Goal: Transaction & Acquisition: Purchase product/service

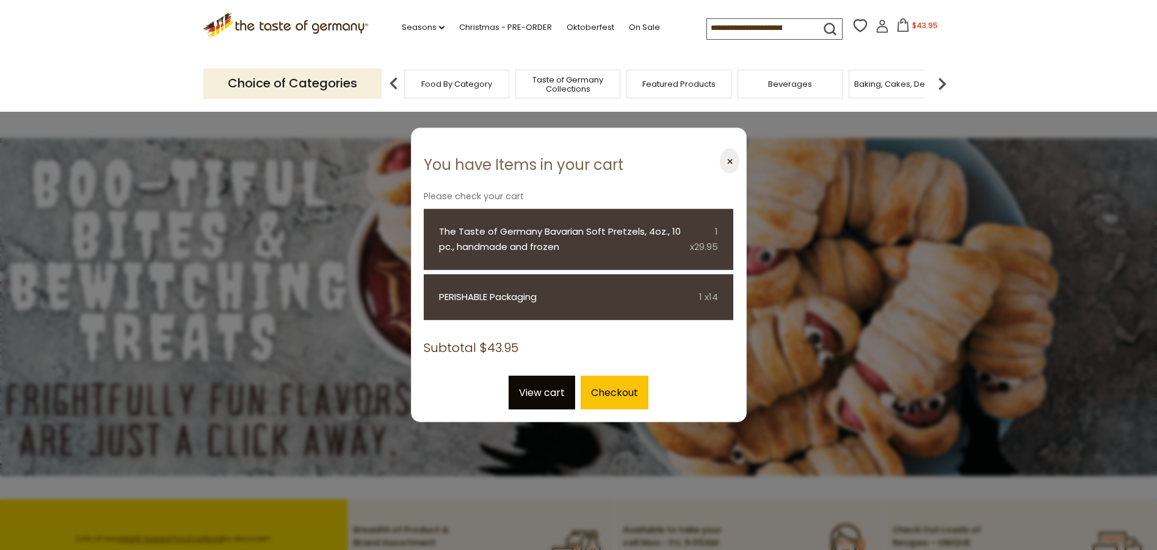
click at [554, 395] on link "View cart" at bounding box center [542, 392] width 67 height 34
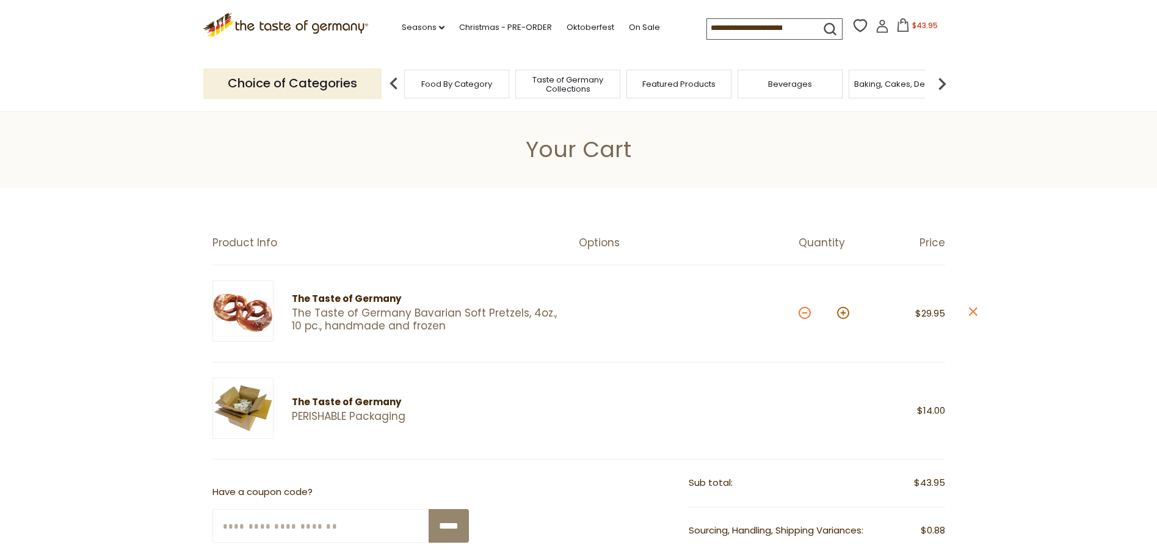
click at [805, 312] on button at bounding box center [805, 313] width 12 height 12
type input "*"
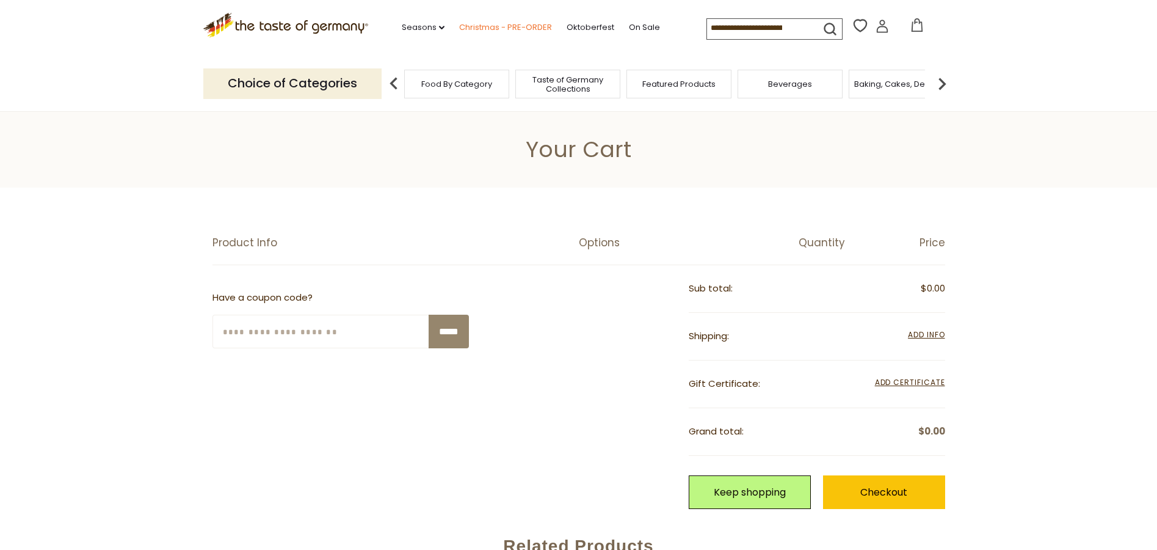
click at [483, 26] on link "Christmas - PRE-ORDER" at bounding box center [505, 27] width 93 height 13
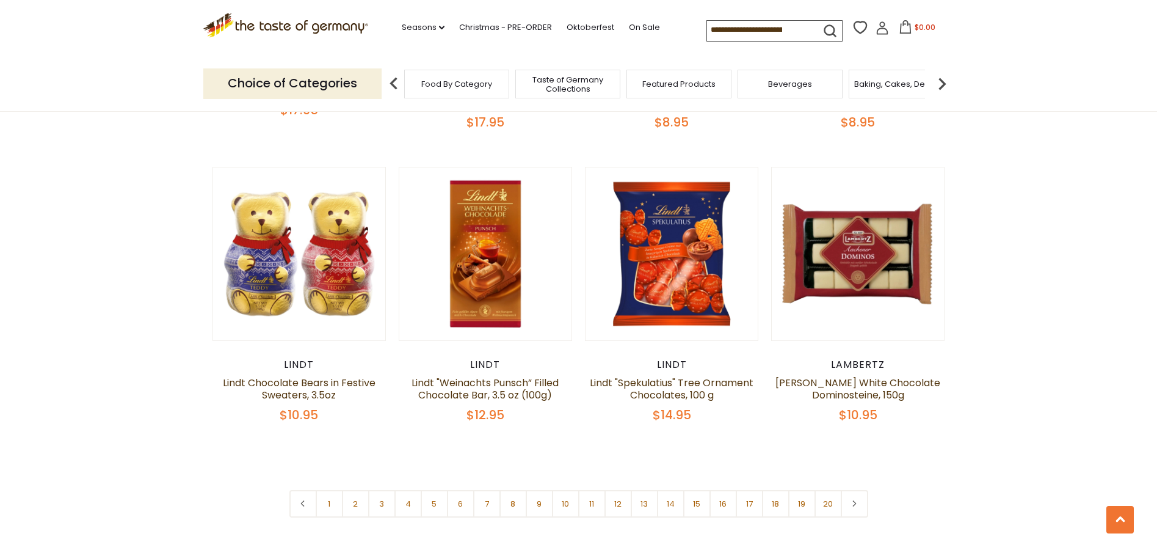
scroll to position [2871, 0]
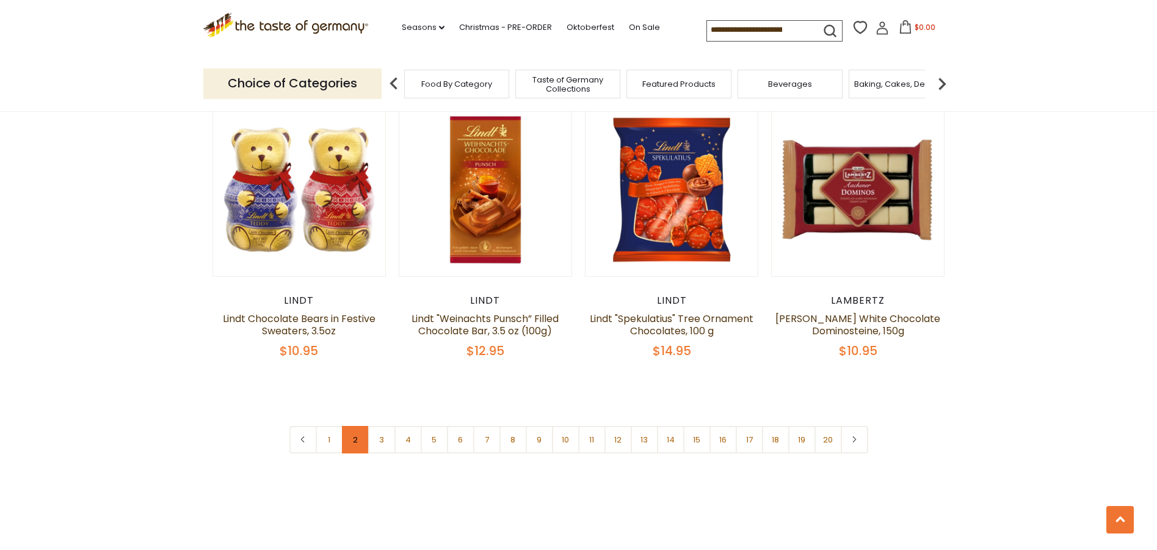
click at [354, 426] on link "2" at bounding box center [355, 439] width 27 height 27
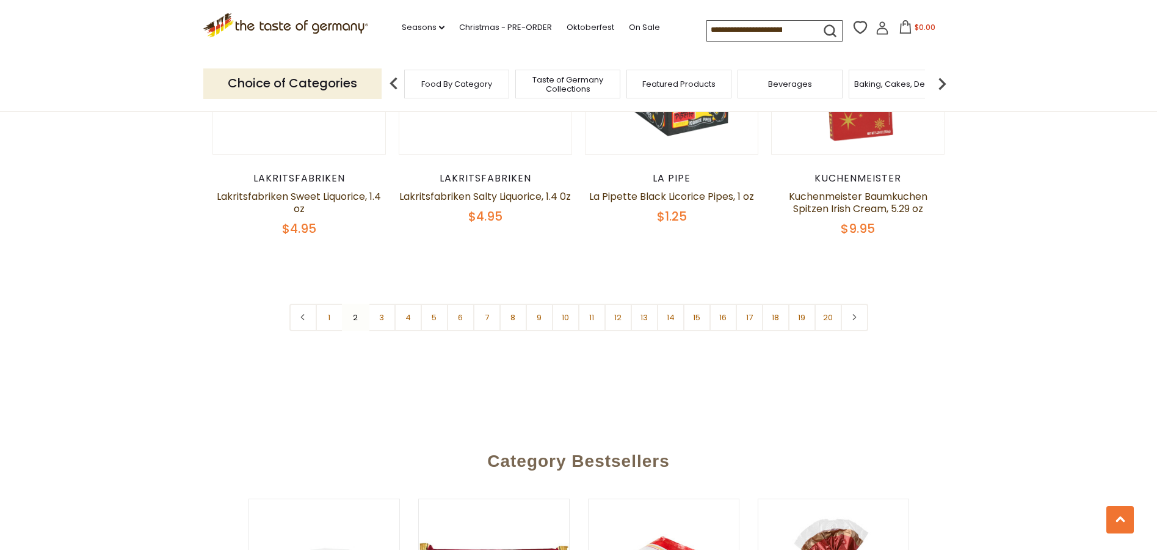
scroll to position [2712, 0]
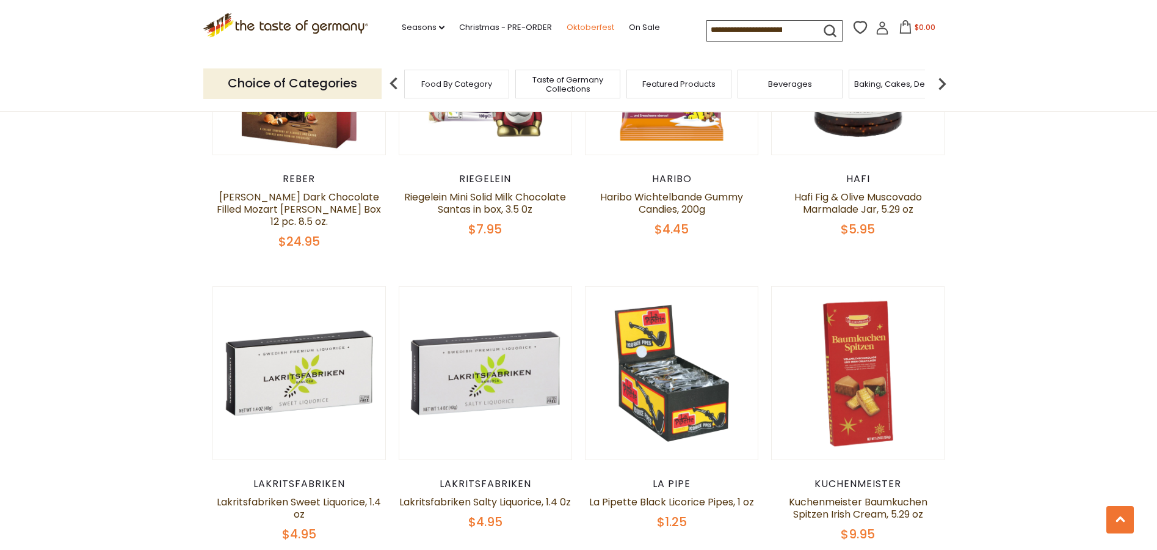
click at [588, 24] on link "Oktoberfest" at bounding box center [591, 27] width 48 height 13
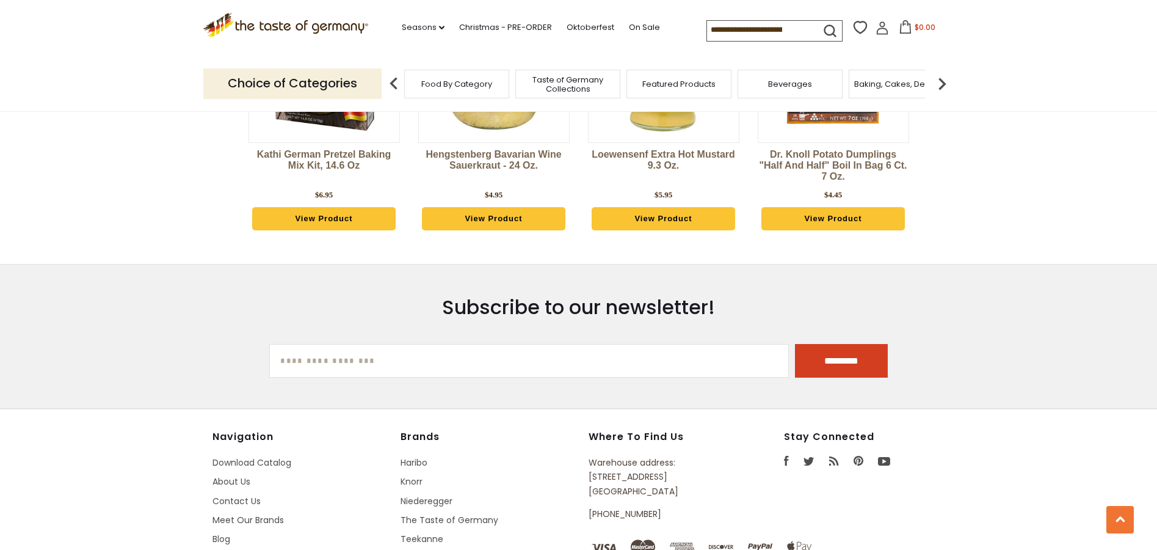
scroll to position [3546, 0]
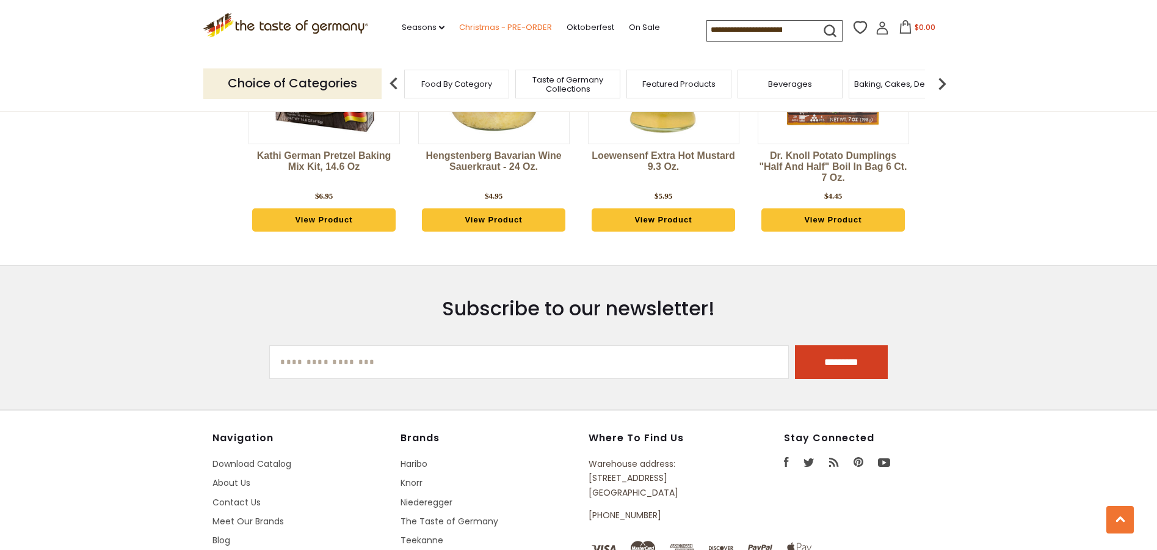
click at [473, 24] on link "Christmas - PRE-ORDER" at bounding box center [505, 27] width 93 height 13
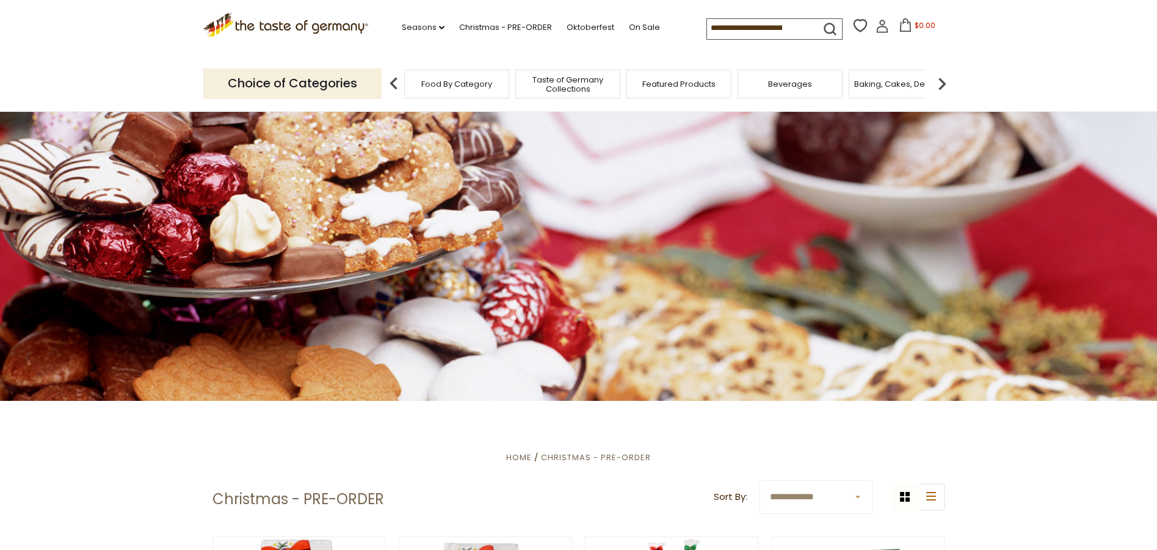
click at [710, 29] on input at bounding box center [758, 27] width 103 height 17
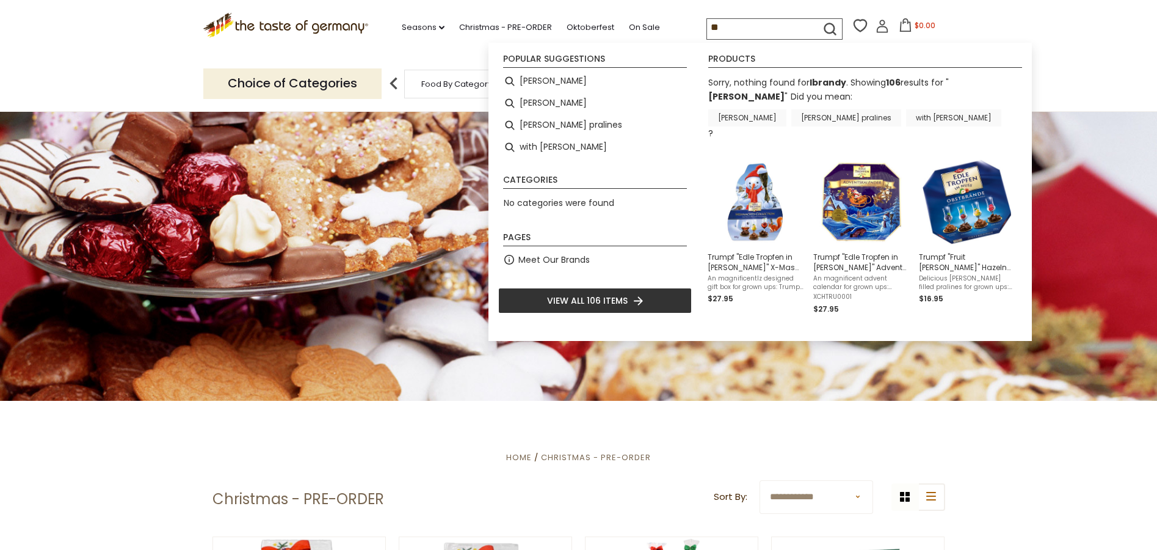
type input "*"
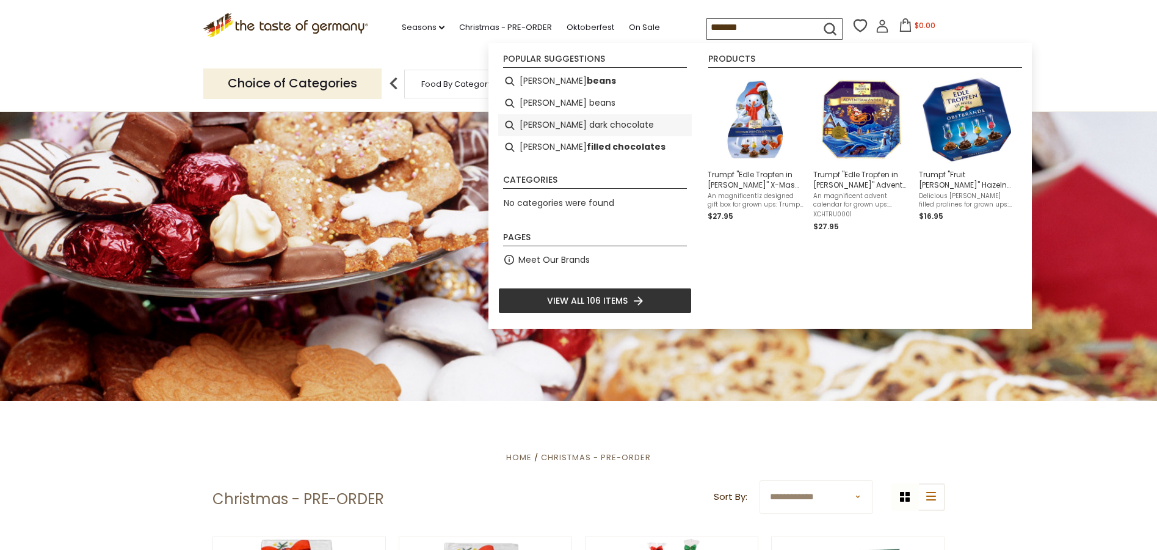
click at [626, 123] on li "[PERSON_NAME] dark chocolate" at bounding box center [595, 125] width 194 height 22
type input "**********"
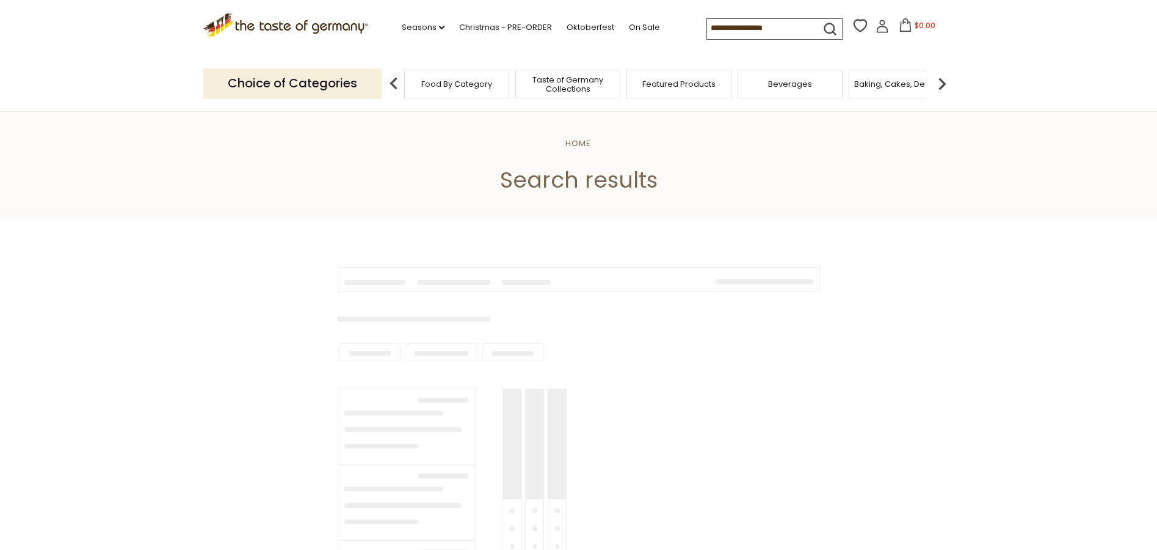
type input "**********"
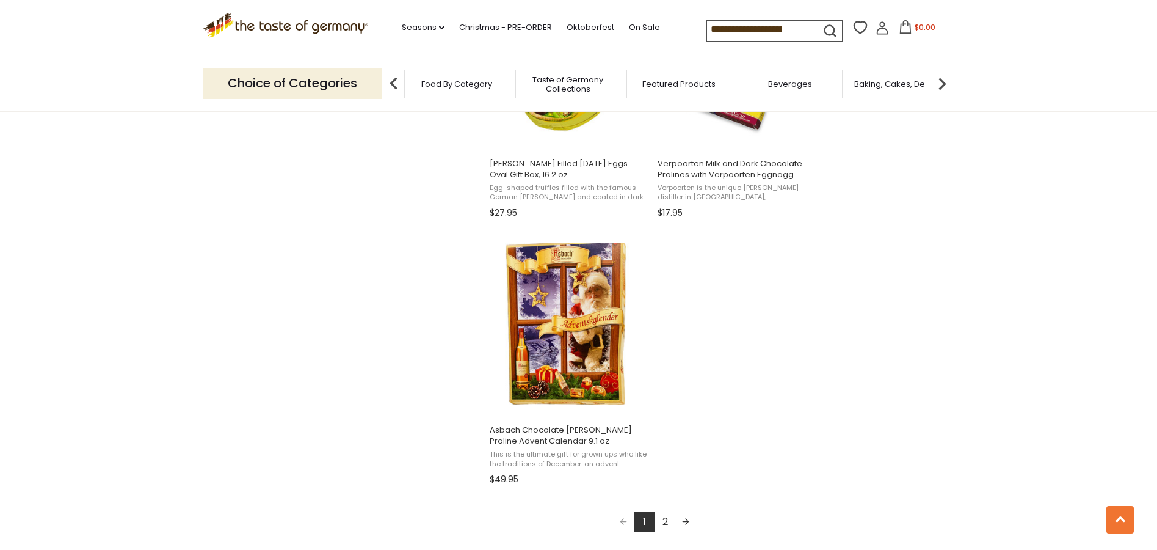
scroll to position [2077, 0]
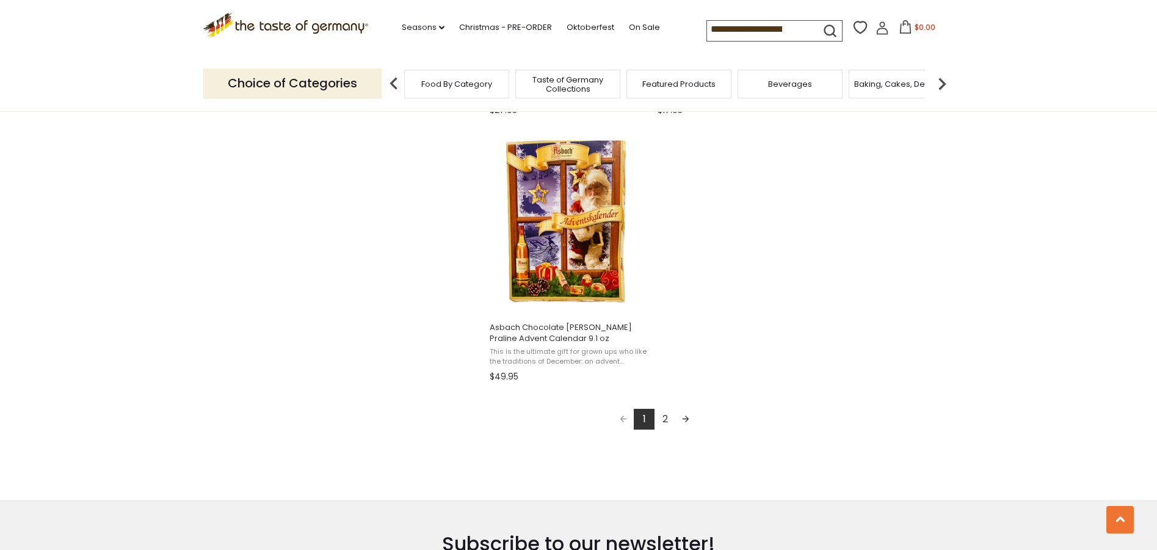
click at [663, 417] on link "2" at bounding box center [665, 419] width 21 height 21
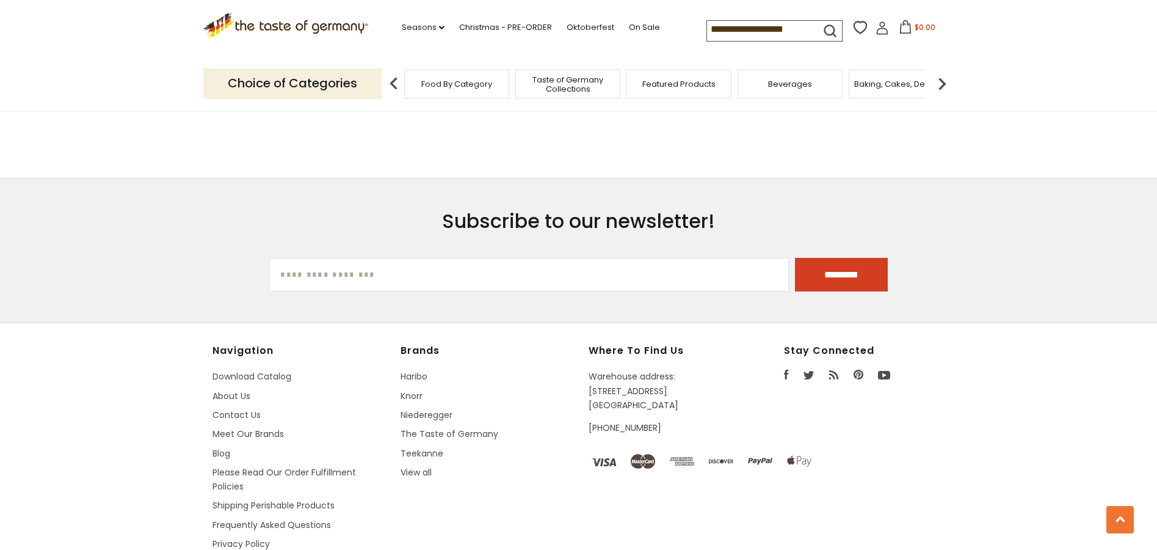
scroll to position [916, 0]
